Goal: Navigation & Orientation: Find specific page/section

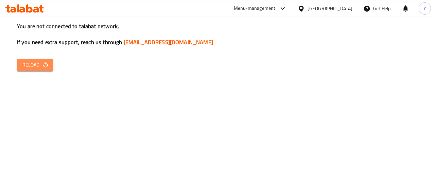
click at [40, 64] on span "Reload" at bounding box center [34, 65] width 25 height 8
click at [36, 55] on div "You are not connected to talabat network, If you need extra support, reach us t…" at bounding box center [217, 93] width 435 height 187
click at [42, 66] on icon "button" at bounding box center [45, 65] width 7 height 7
click at [42, 64] on icon "button" at bounding box center [45, 65] width 7 height 7
